Goal: Information Seeking & Learning: Check status

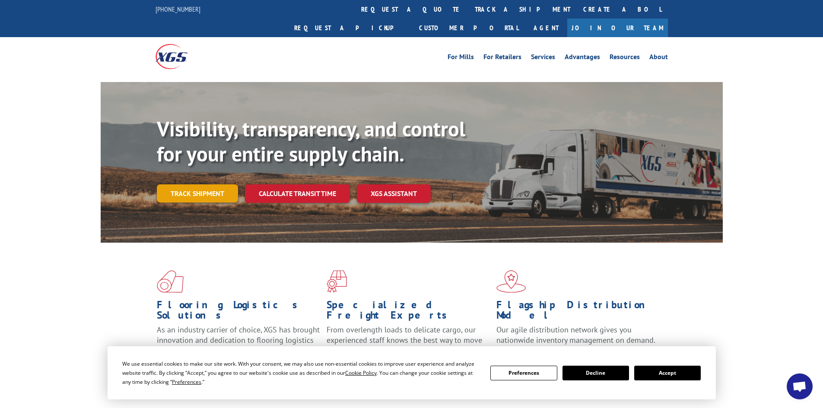
click at [208, 184] on link "Track shipment" at bounding box center [197, 193] width 81 height 18
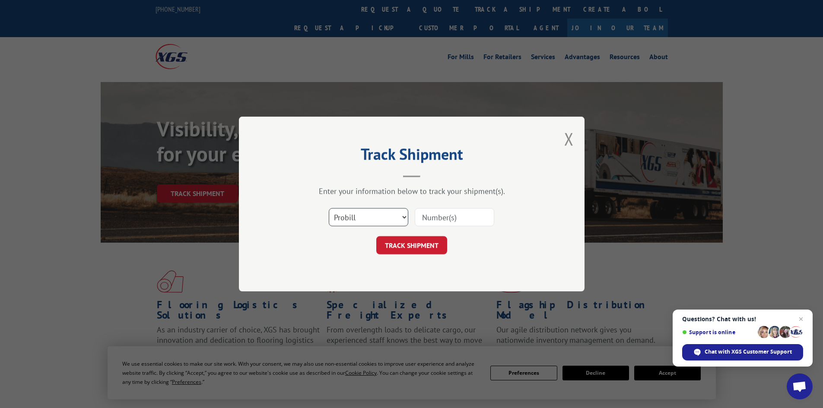
click at [397, 220] on select "Select category... Probill BOL PO" at bounding box center [368, 217] width 79 height 18
click at [442, 220] on input at bounding box center [454, 217] width 79 height 18
type input "17687190"
click button "TRACK SHIPMENT" at bounding box center [411, 245] width 71 height 18
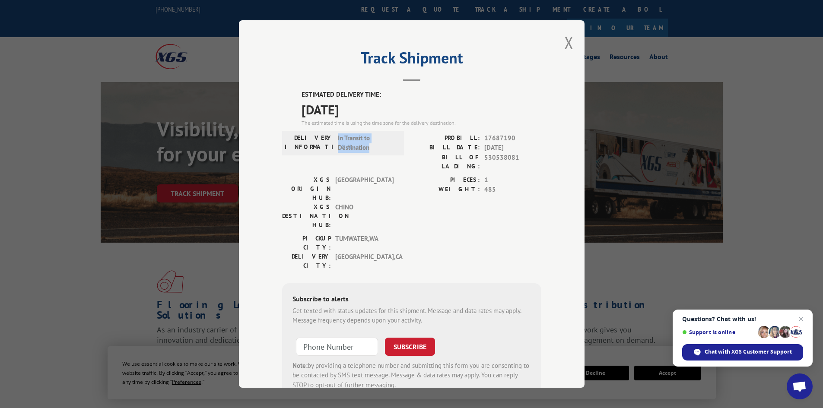
drag, startPoint x: 334, startPoint y: 137, endPoint x: 378, endPoint y: 155, distance: 47.5
click at [378, 155] on div "DELIVERY INFORMATION: In Transit to Destination" at bounding box center [343, 143] width 122 height 25
click at [383, 175] on span "[GEOGRAPHIC_DATA]" at bounding box center [364, 188] width 58 height 27
click at [567, 44] on button "Close modal" at bounding box center [569, 42] width 10 height 23
